Goal: Task Accomplishment & Management: Complete application form

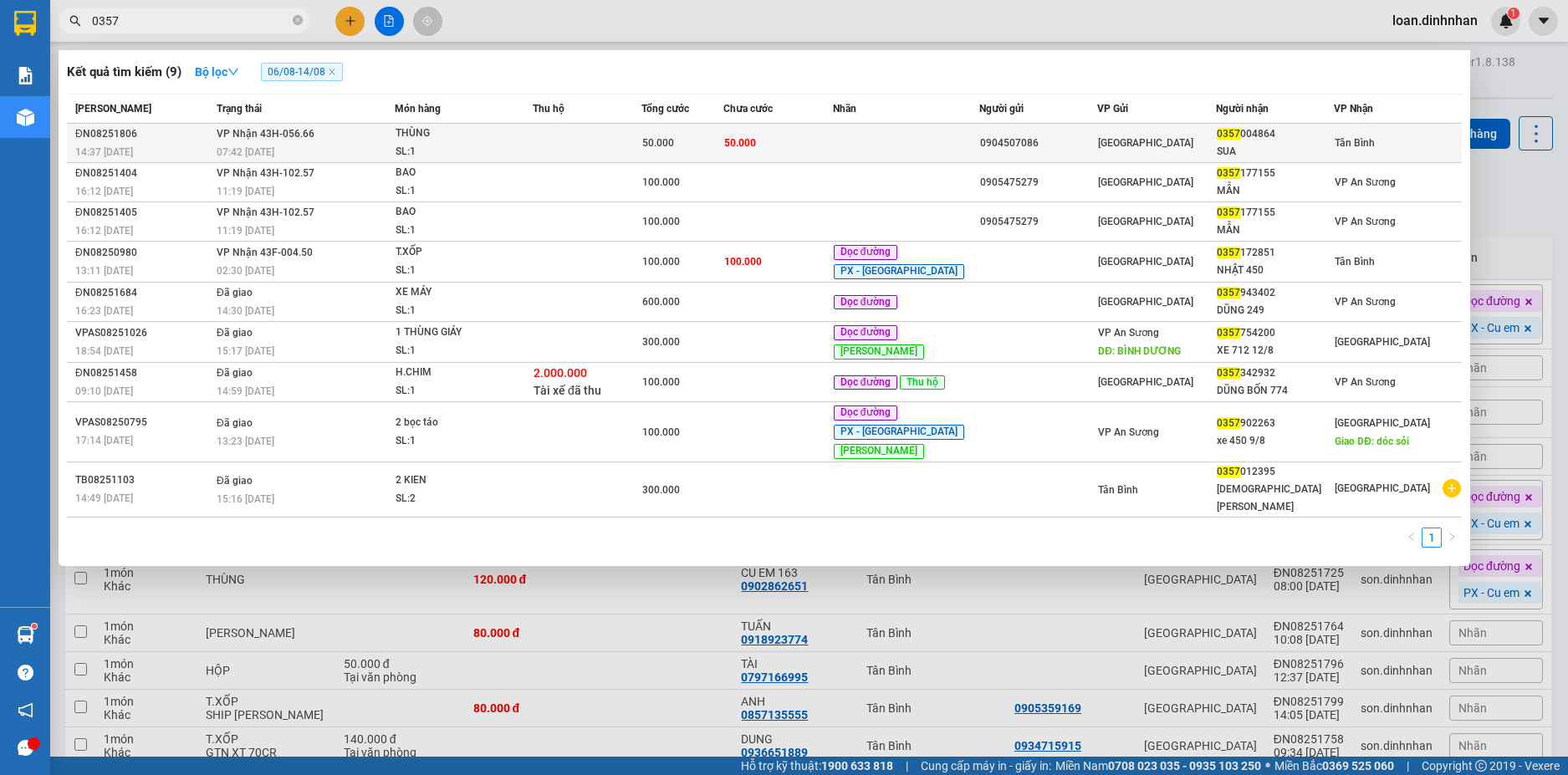
type input "0357"
click at [1127, 146] on span "[GEOGRAPHIC_DATA]" at bounding box center [1146, 143] width 95 height 12
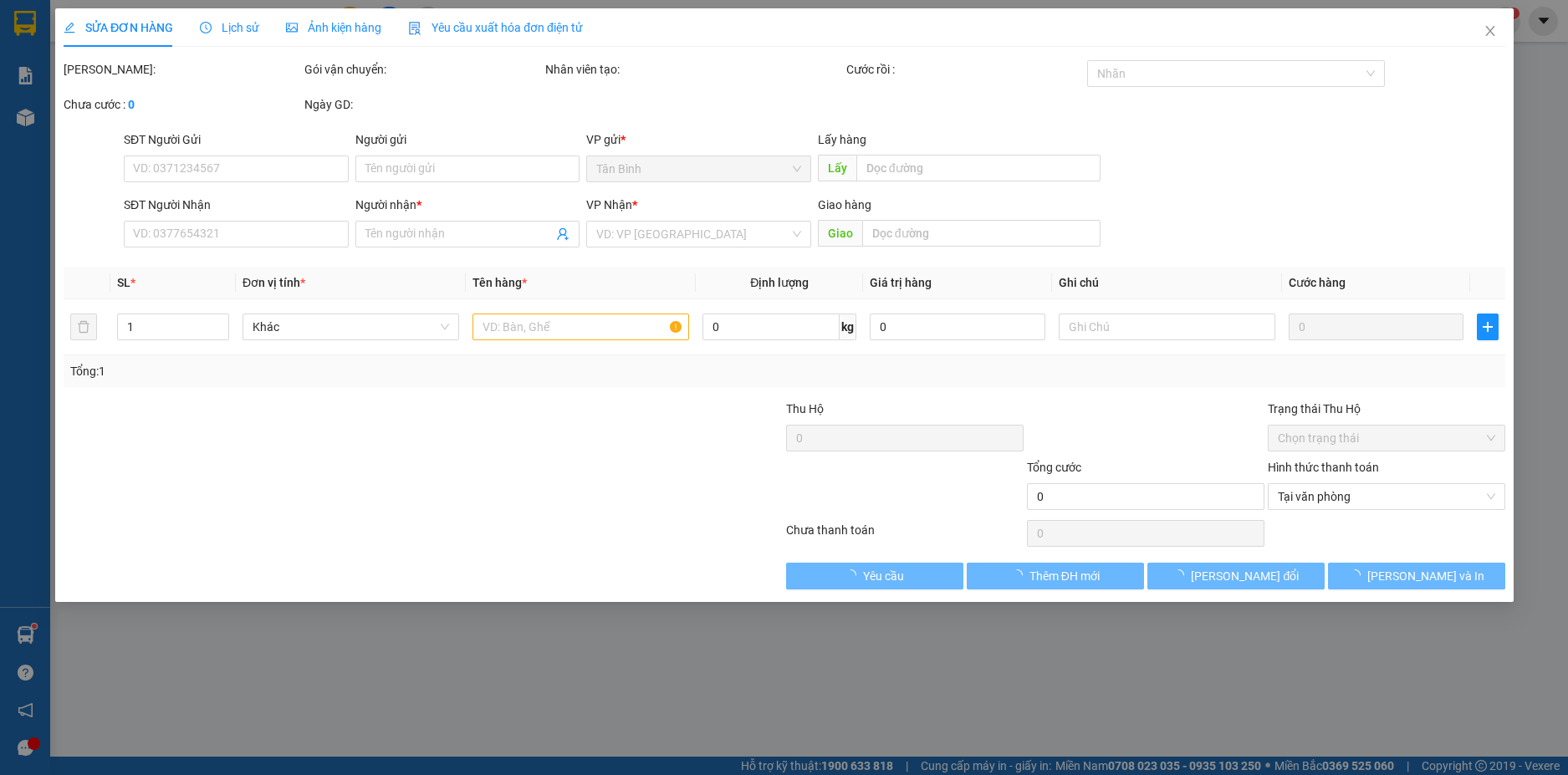
type input "0904507086"
type input "0357004864"
type input "SUA"
type input "50.000"
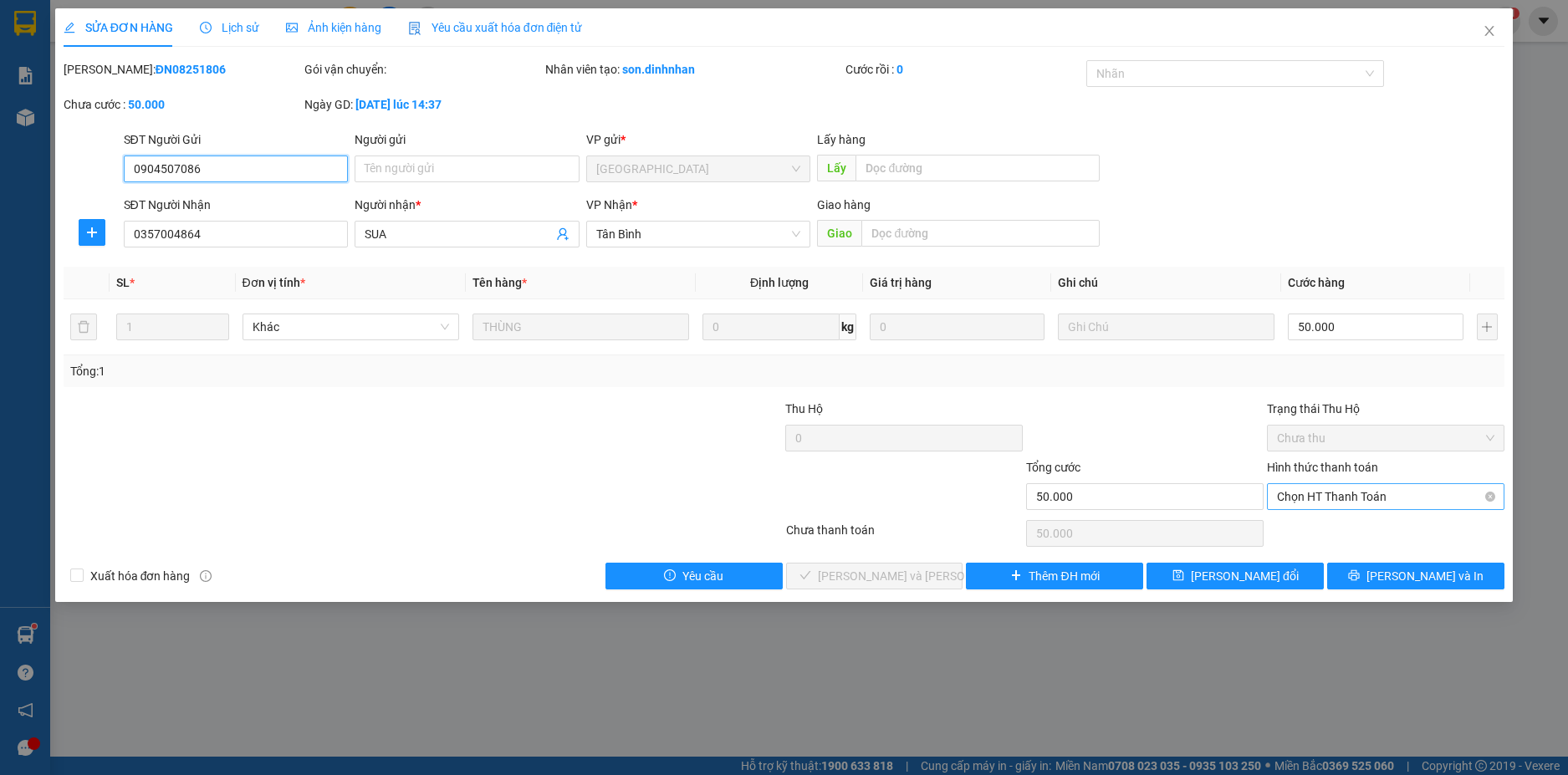
click at [1306, 494] on span "Chọn HT Thanh Toán" at bounding box center [1386, 497] width 218 height 25
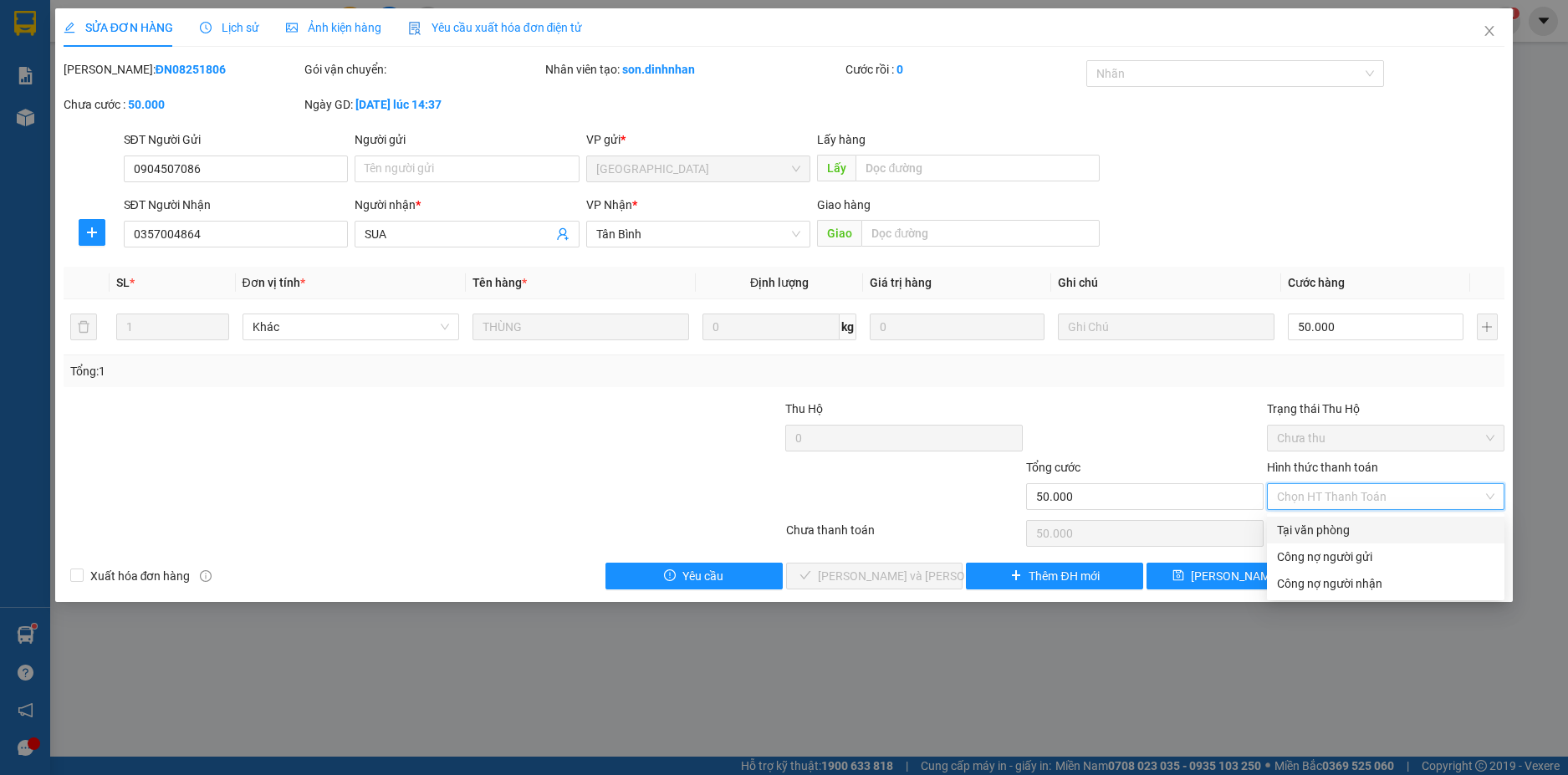
drag, startPoint x: 1305, startPoint y: 526, endPoint x: 1165, endPoint y: 622, distance: 169.8
click at [1305, 528] on div "Tại văn phòng" at bounding box center [1386, 530] width 218 height 19
type input "0"
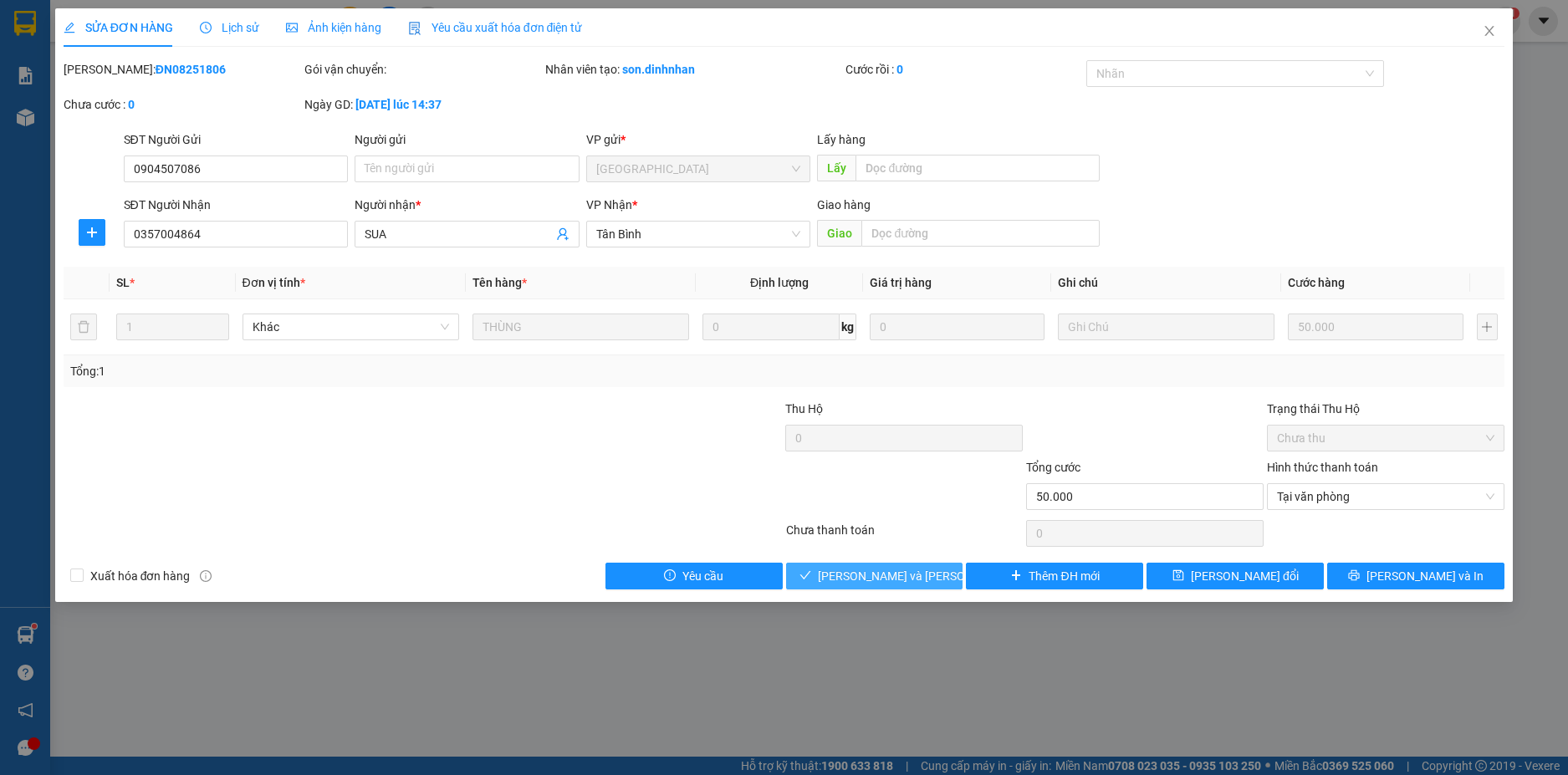
click at [915, 583] on span "[PERSON_NAME] và [PERSON_NAME] hàng" at bounding box center [931, 576] width 225 height 19
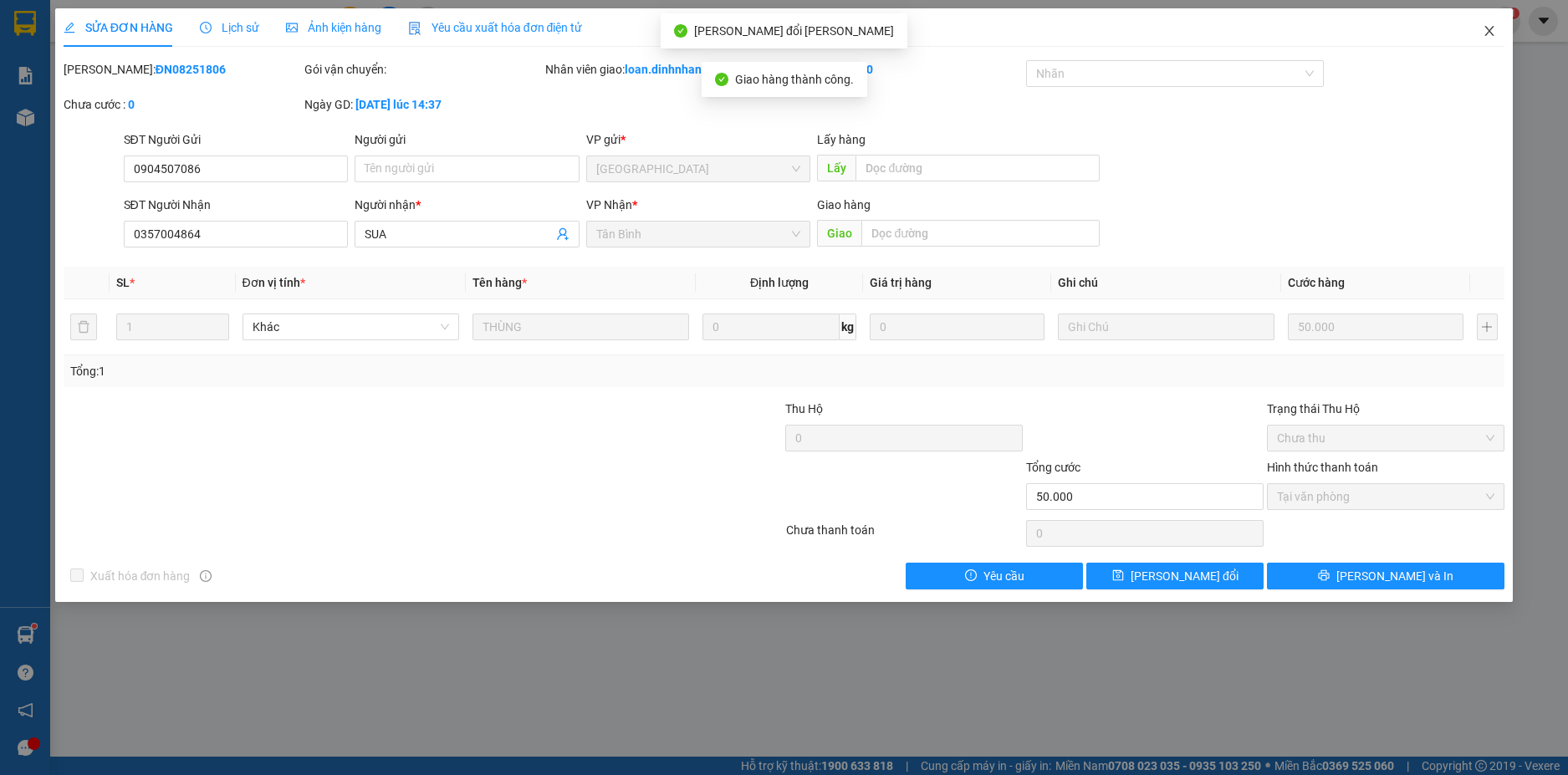
click at [1490, 32] on icon "close" at bounding box center [1490, 30] width 9 height 10
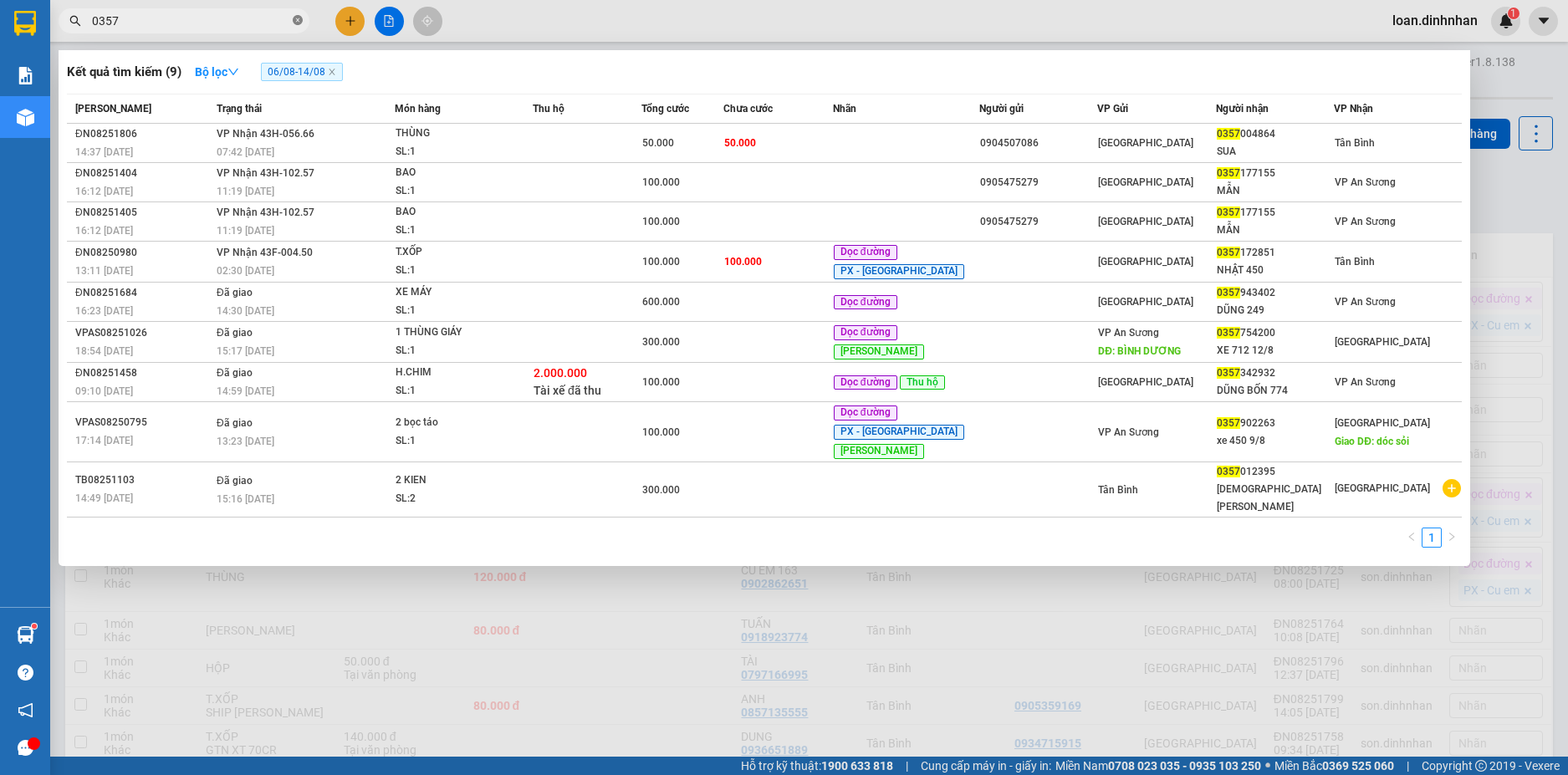
click at [300, 19] on icon "close-circle" at bounding box center [298, 20] width 10 height 10
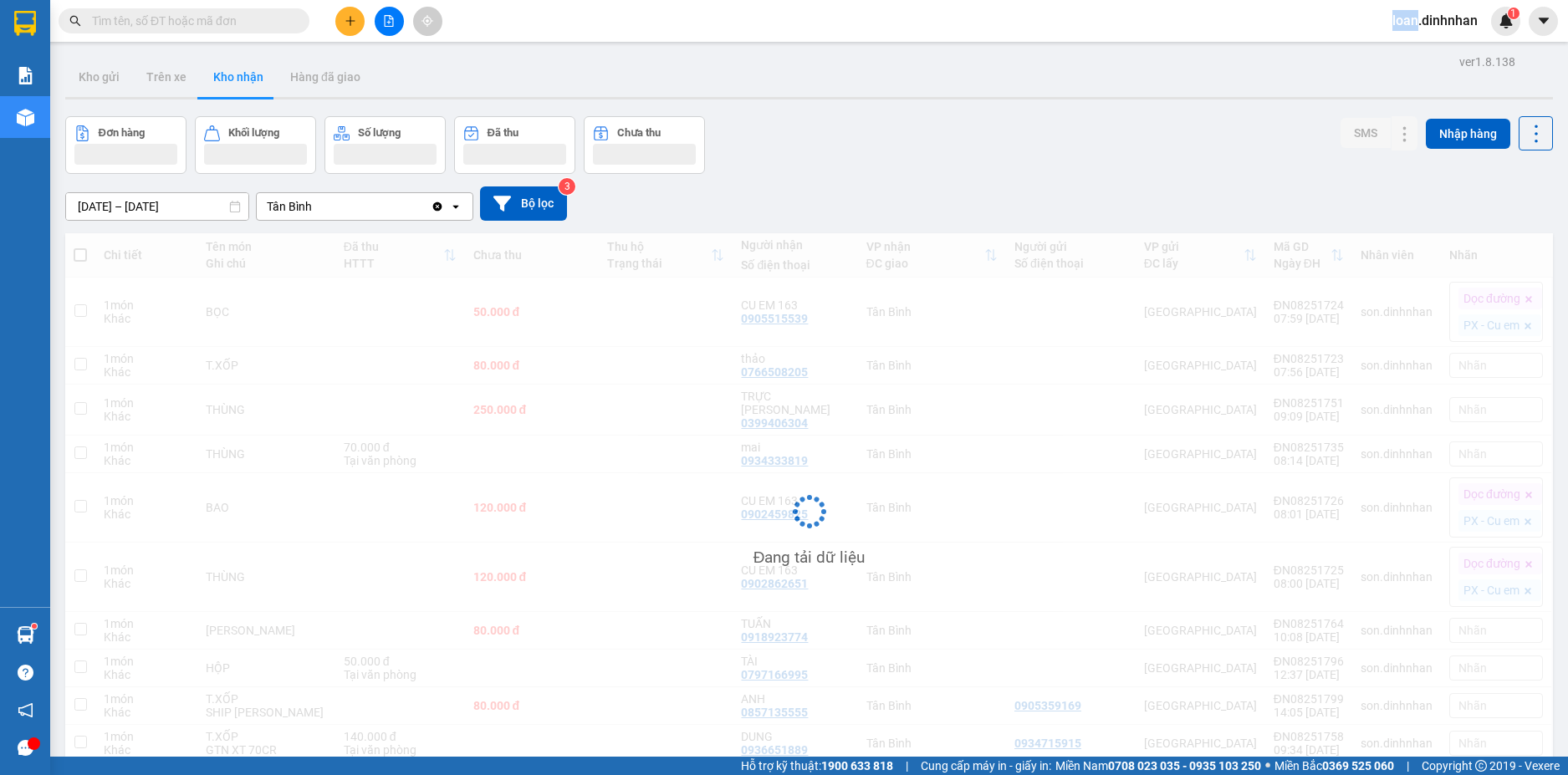
click at [300, 19] on span at bounding box center [298, 21] width 10 height 19
